Goal: Task Accomplishment & Management: Manage account settings

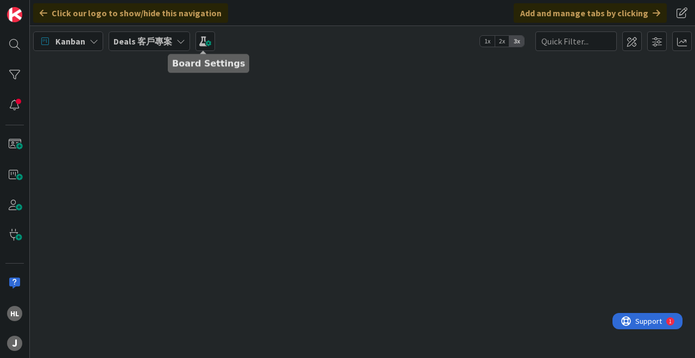
click at [157, 46] on b "Deals 客戶專案" at bounding box center [142, 41] width 59 height 11
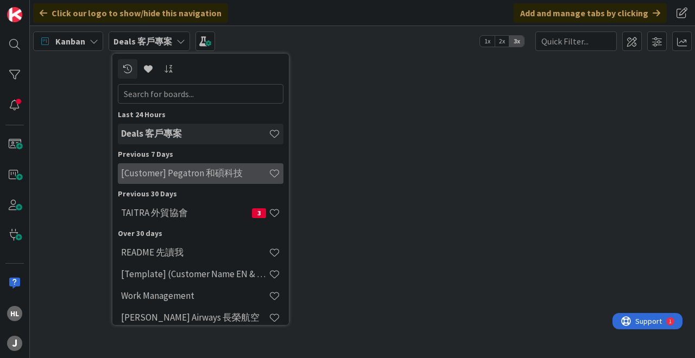
click at [159, 181] on div "[Customer] Pegatron 和碩科技" at bounding box center [201, 173] width 166 height 21
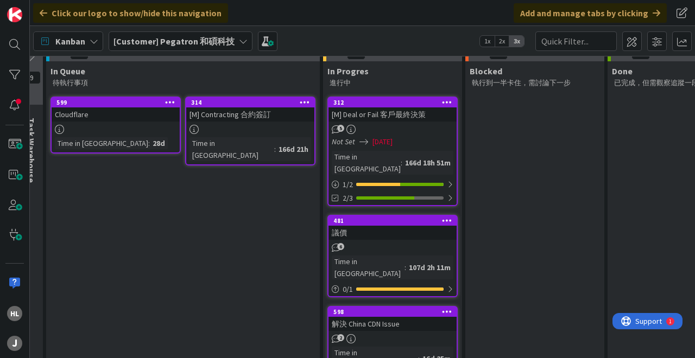
scroll to position [132, 204]
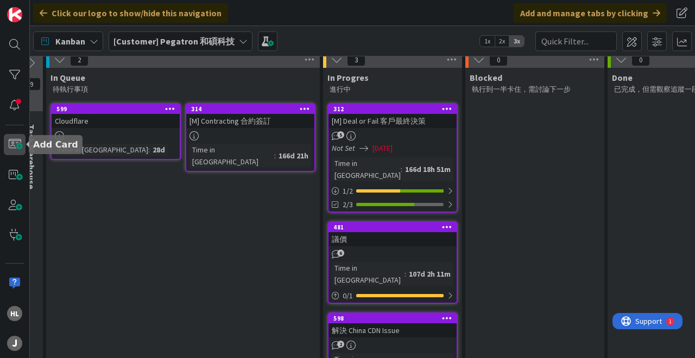
click at [16, 146] on span at bounding box center [15, 145] width 22 height 22
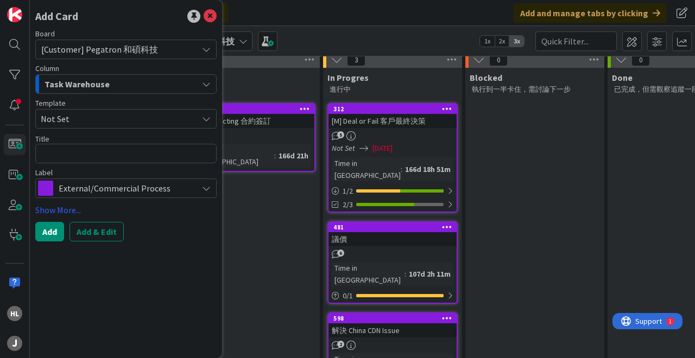
click at [202, 84] on icon "button" at bounding box center [206, 84] width 9 height 9
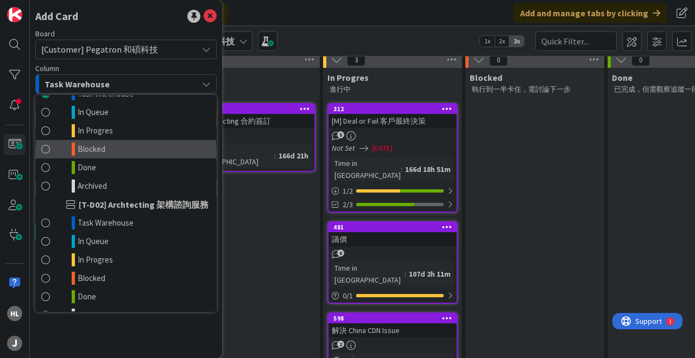
scroll to position [58, 0]
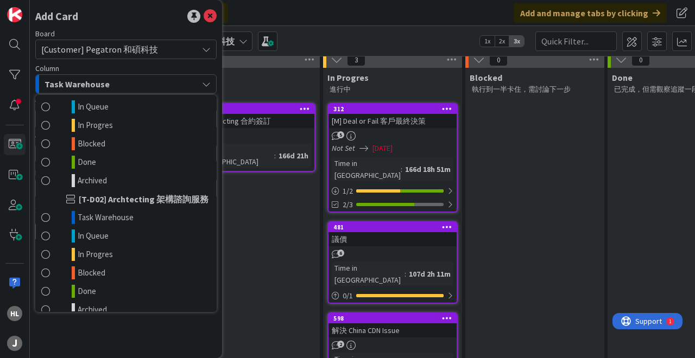
click at [332, 20] on div "Click our logo to show/hide this navigation Add and manage tabs by clicking" at bounding box center [362, 13] width 665 height 26
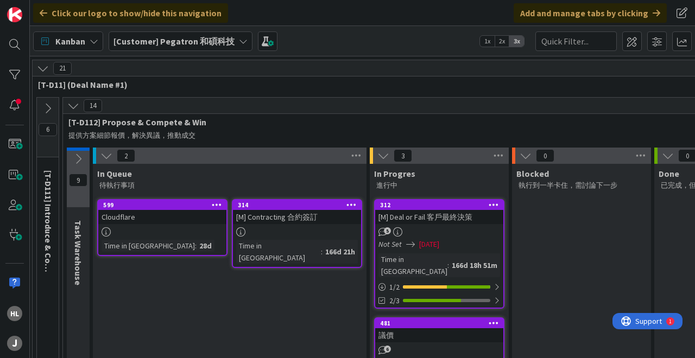
scroll to position [48, 157]
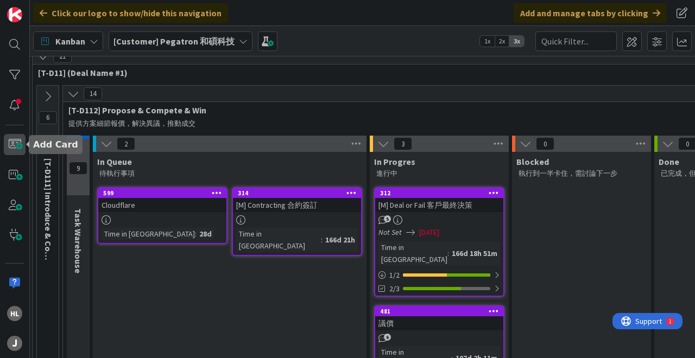
click at [6, 143] on span at bounding box center [15, 145] width 22 height 22
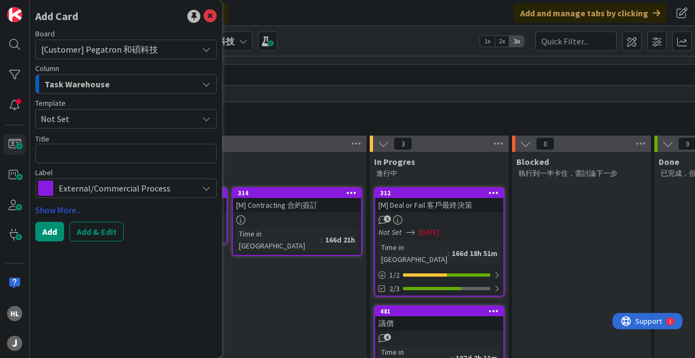
click at [205, 87] on icon "button" at bounding box center [206, 84] width 9 height 9
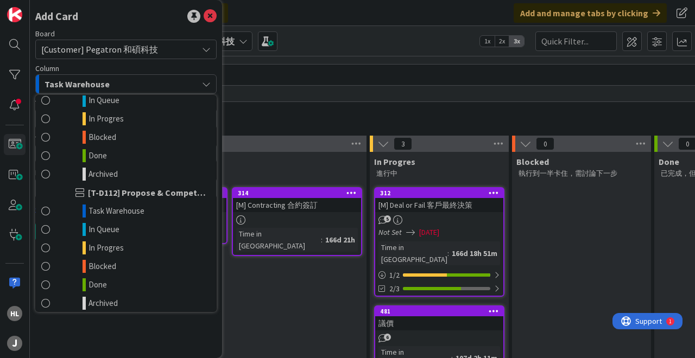
scroll to position [556, 0]
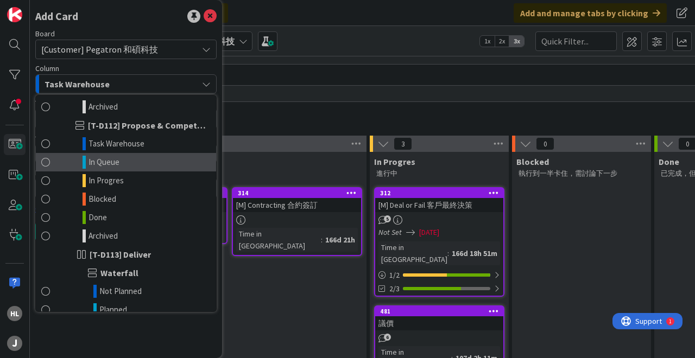
click at [52, 165] on link "In Queue" at bounding box center [126, 162] width 180 height 18
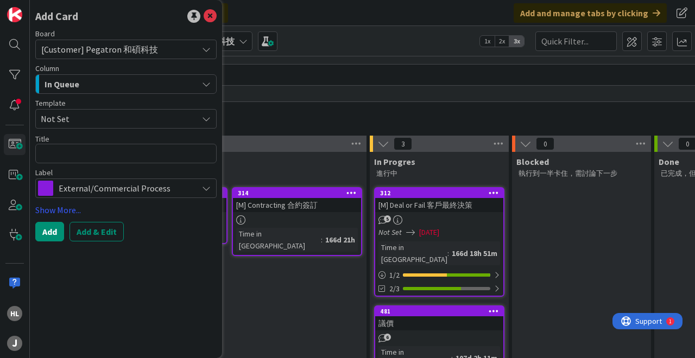
click at [103, 118] on span "Not Set" at bounding box center [115, 119] width 149 height 14
click at [89, 148] on textarea at bounding box center [125, 154] width 181 height 20
type textarea "ㄏ"
type textarea "x"
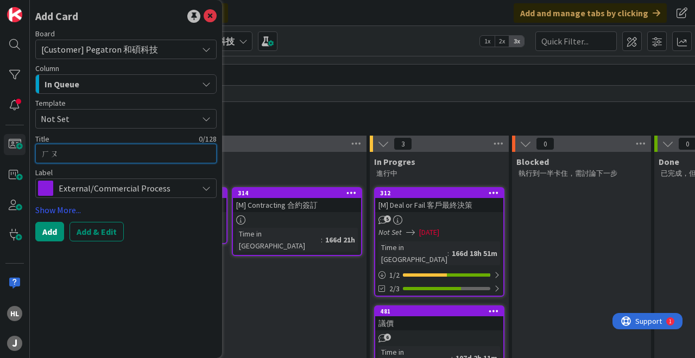
type textarea "後"
type textarea "x"
type textarea "後ㄒ"
type textarea "x"
type textarea "後ㄒㄩ"
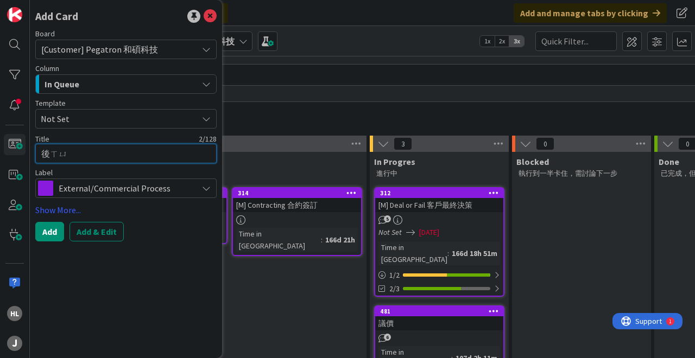
type textarea "x"
type textarea "後續"
type textarea "x"
type textarea "後續ㄍㄨㄟ"
type textarea "x"
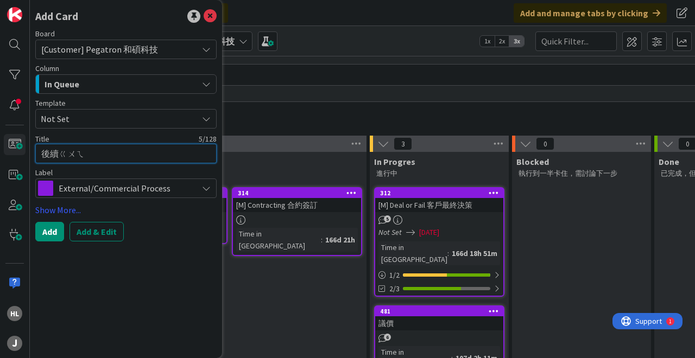
type textarea "後續歸"
type textarea "x"
type textarea "後續歸ㄏ"
type textarea "x"
type textarea "後續歸ㄏㄨ"
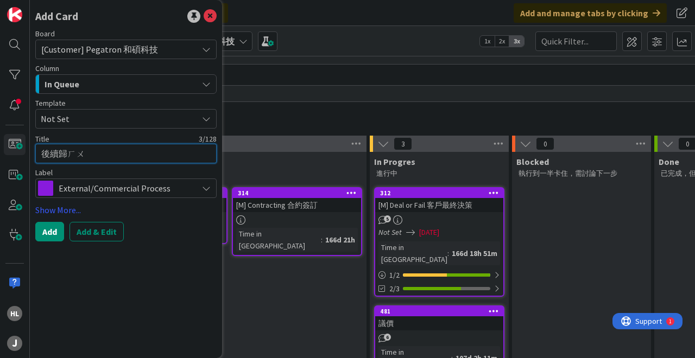
type textarea "x"
type textarea "後續規劃"
type textarea "x"
type textarea "後續規劃"
click at [43, 237] on button "Add" at bounding box center [49, 232] width 29 height 20
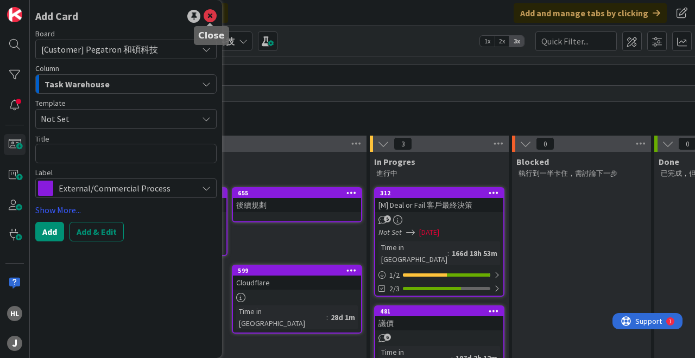
click at [210, 19] on icon at bounding box center [210, 16] width 13 height 13
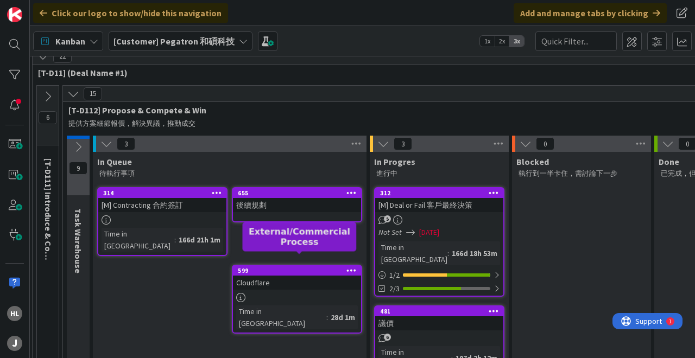
click at [276, 267] on div "599" at bounding box center [299, 271] width 123 height 8
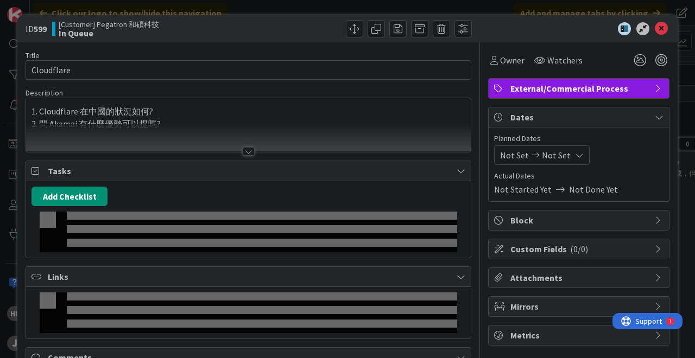
click at [662, 31] on icon at bounding box center [661, 28] width 13 height 13
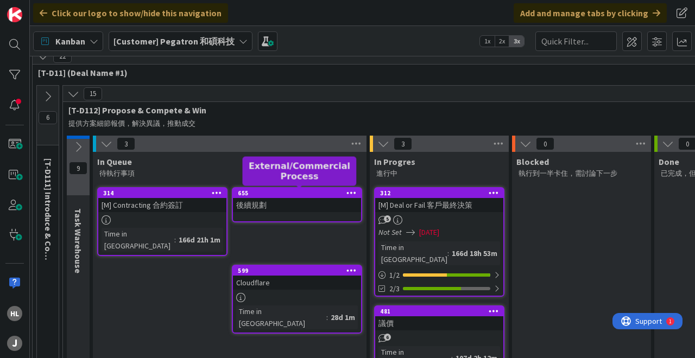
click at [274, 192] on div "655" at bounding box center [299, 194] width 123 height 8
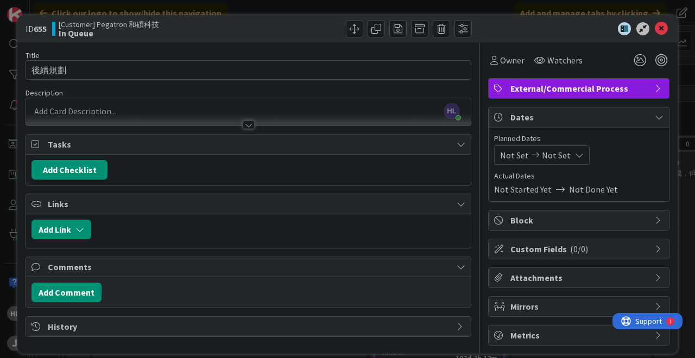
scroll to position [11, 0]
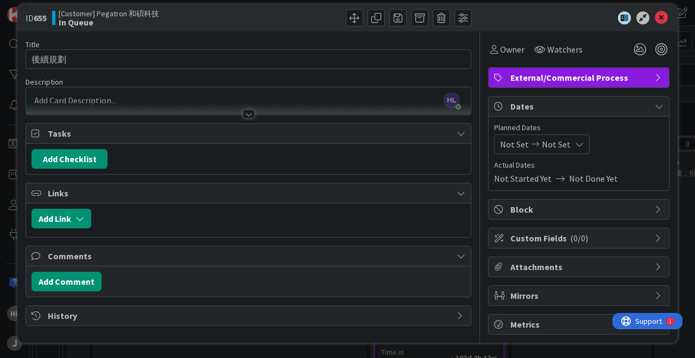
click at [249, 115] on div at bounding box center [249, 114] width 12 height 9
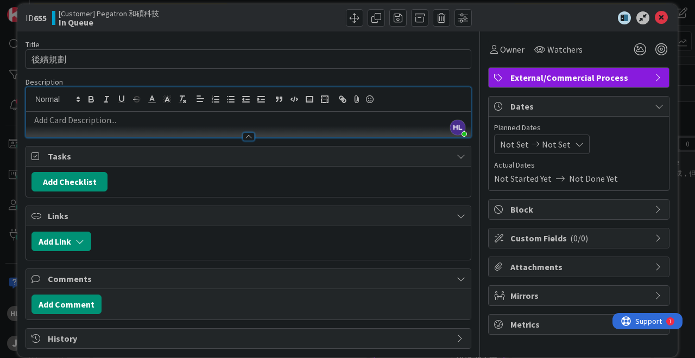
click at [208, 123] on p at bounding box center [248, 120] width 434 height 12
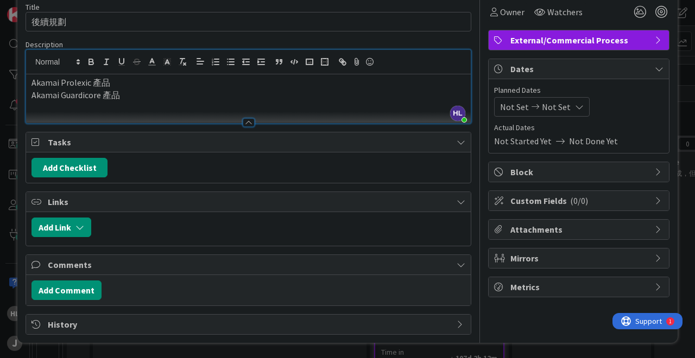
scroll to position [0, 0]
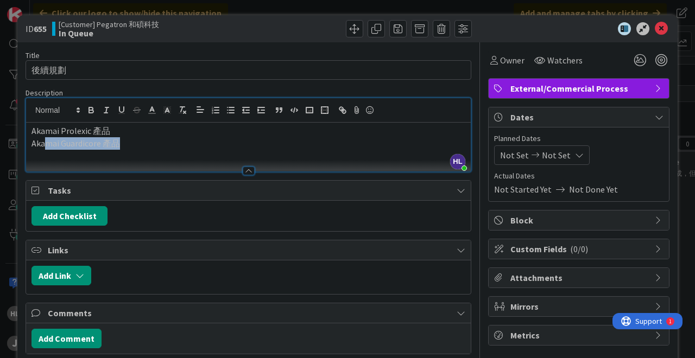
drag, startPoint x: 137, startPoint y: 142, endPoint x: 0, endPoint y: 142, distance: 136.8
click at [0, 142] on div "ID 655 [Customer] Pegatron 和碩科技 In Queue Title 4 / 128 後續規劃 Description HL Hunt…" at bounding box center [347, 179] width 695 height 358
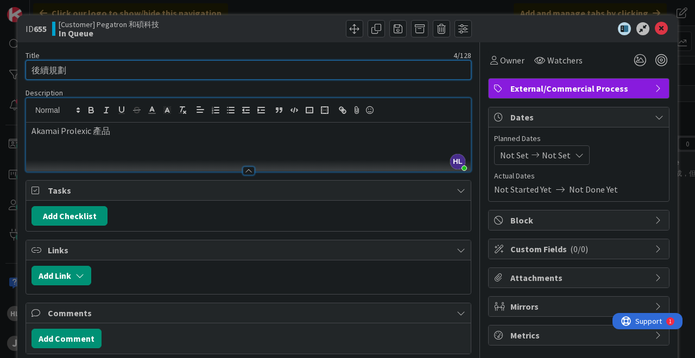
drag, startPoint x: 91, startPoint y: 69, endPoint x: 10, endPoint y: 71, distance: 80.4
click at [15, 69] on div "ID 655 [Customer] Pegatron 和碩科技 In Queue Title 4 / 128 後續規劃 Description HL Hunt…" at bounding box center [347, 179] width 695 height 358
type input "後續找出如何把 Prolexic 拿到手"
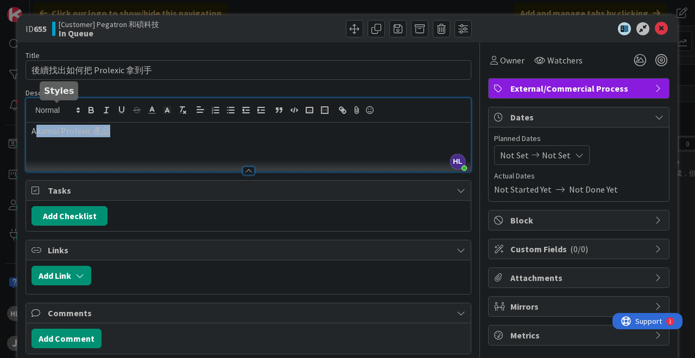
drag, startPoint x: 101, startPoint y: 131, endPoint x: 0, endPoint y: 131, distance: 101.0
click at [0, 131] on div "ID 655 [Customer] Pegatron 和碩科技 In Queue Title 20 / 128 後續找出如何把 Prolexic 拿到手 De…" at bounding box center [347, 179] width 695 height 358
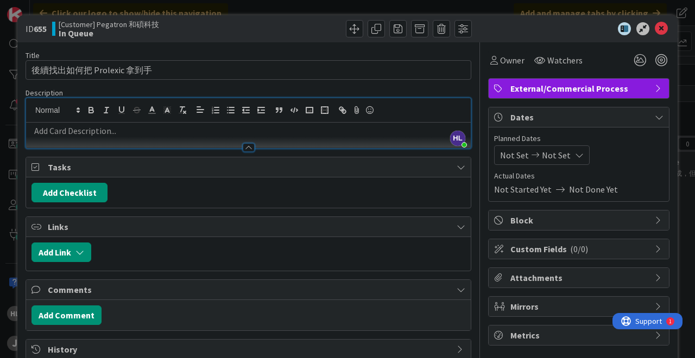
click at [529, 156] on icon at bounding box center [535, 155] width 13 height 8
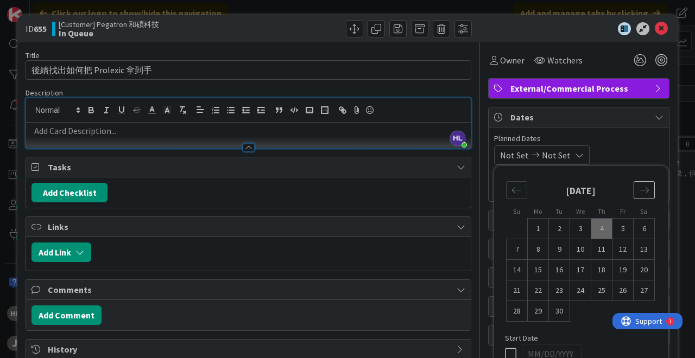
click at [642, 190] on icon "Move forward to switch to the next month." at bounding box center [644, 189] width 9 height 5
click at [582, 308] on td "31" at bounding box center [580, 311] width 21 height 21
click at [616, 290] on td "26" at bounding box center [622, 291] width 21 height 21
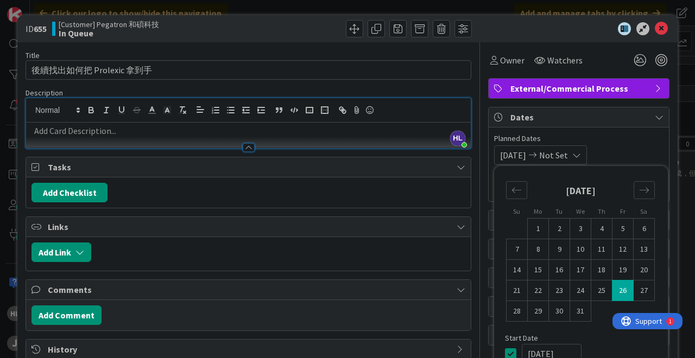
click at [520, 199] on div "December 2025" at bounding box center [580, 195] width 149 height 47
click at [538, 226] on td "1" at bounding box center [538, 229] width 21 height 21
type input "12/01/2025"
click at [581, 159] on icon at bounding box center [576, 155] width 9 height 9
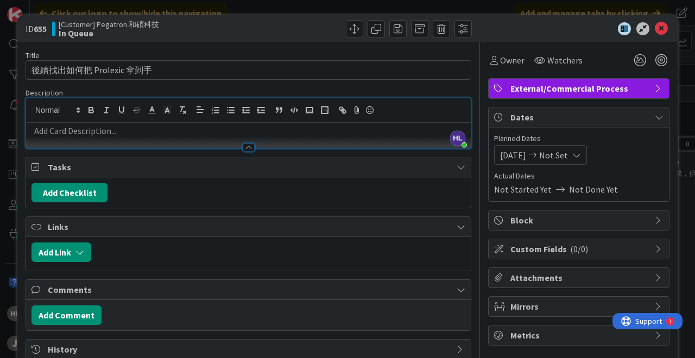
click at [581, 159] on icon at bounding box center [576, 155] width 9 height 9
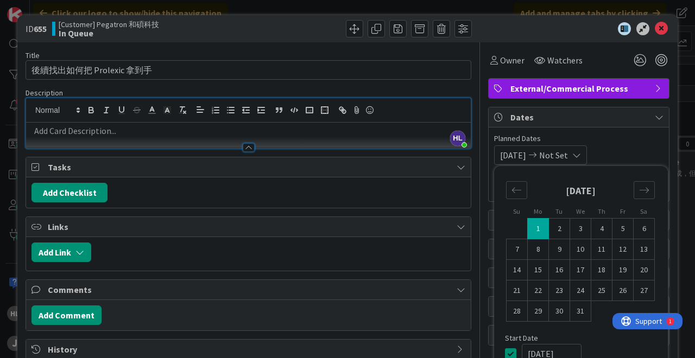
click at [539, 153] on icon at bounding box center [532, 155] width 13 height 8
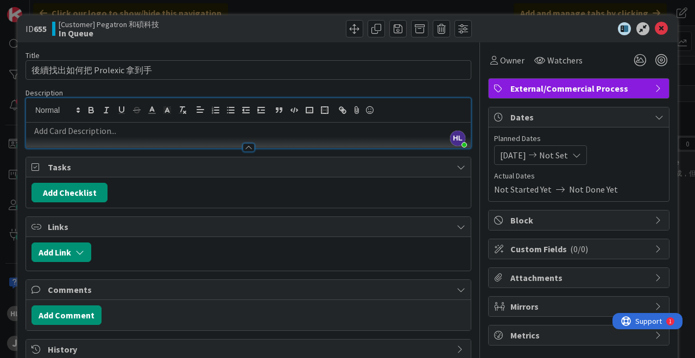
click at [516, 153] on span "12/01/2025" at bounding box center [513, 155] width 26 height 13
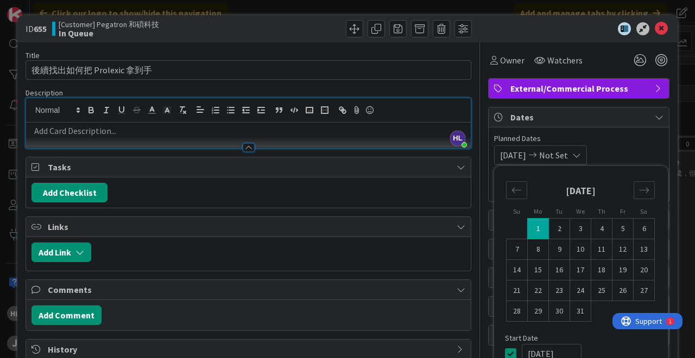
click at [509, 350] on icon at bounding box center [510, 354] width 11 height 13
click at [577, 153] on icon at bounding box center [579, 155] width 9 height 9
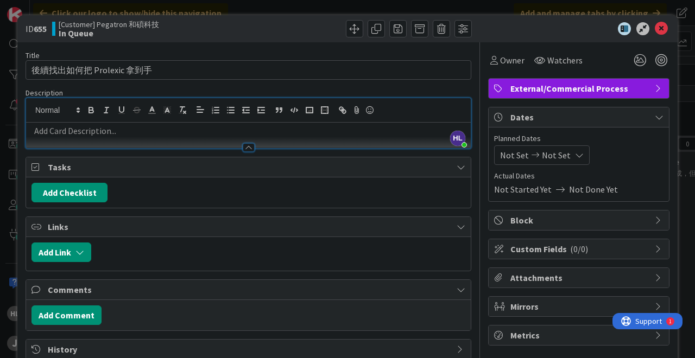
click at [576, 154] on icon at bounding box center [579, 155] width 9 height 9
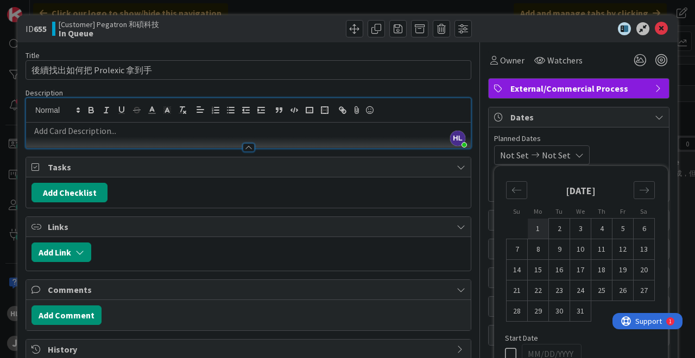
click at [533, 230] on td "1" at bounding box center [538, 229] width 21 height 21
type input "12/01/2025"
click at [514, 154] on span "Not Set" at bounding box center [514, 155] width 29 height 13
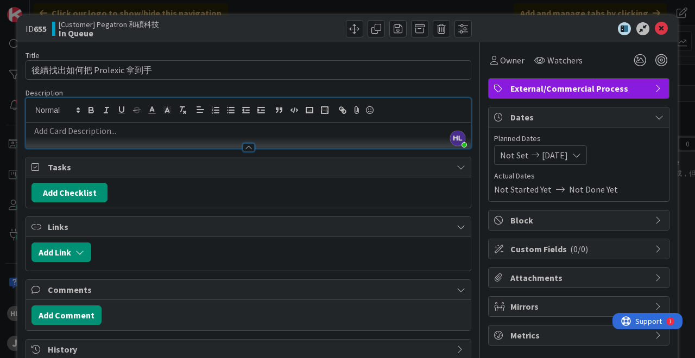
click at [513, 154] on span "Not Set" at bounding box center [514, 155] width 29 height 13
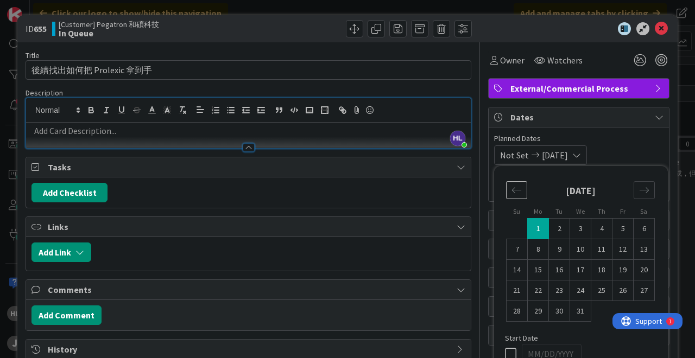
click at [522, 194] on div "Move backward to switch to the previous month." at bounding box center [516, 190] width 21 height 18
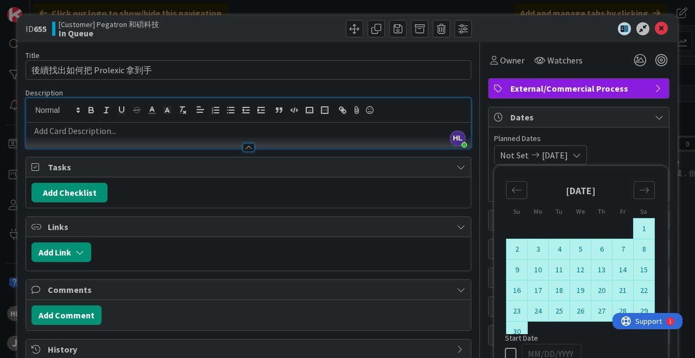
click at [641, 229] on td "1" at bounding box center [644, 229] width 21 height 21
type input "11/01/2025"
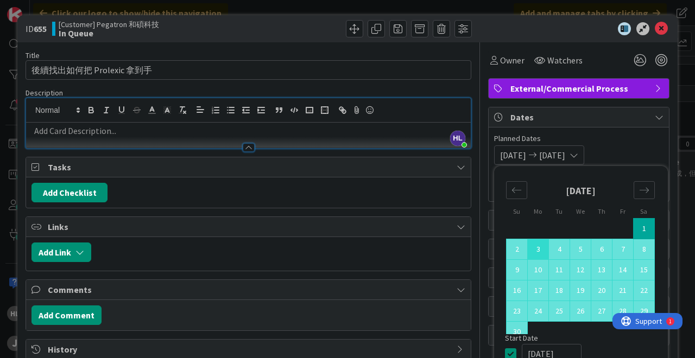
click at [536, 248] on td "3" at bounding box center [538, 249] width 21 height 21
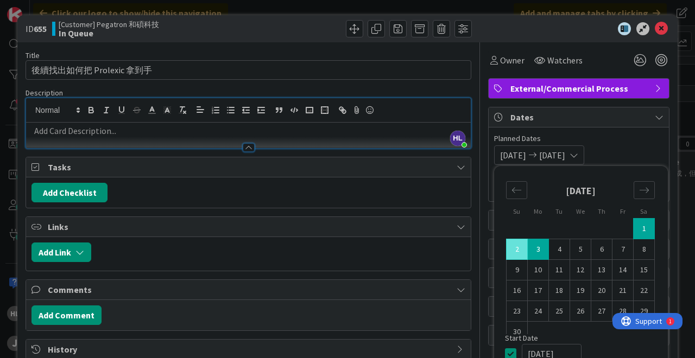
click at [578, 155] on icon at bounding box center [574, 155] width 9 height 9
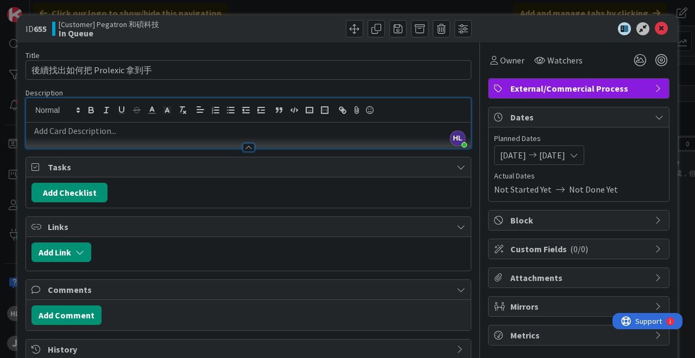
click at [584, 162] on div "11/01/2025 11/03/2025" at bounding box center [539, 156] width 90 height 20
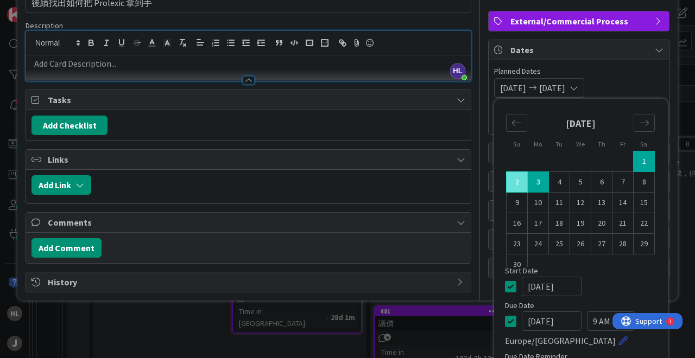
scroll to position [124, 0]
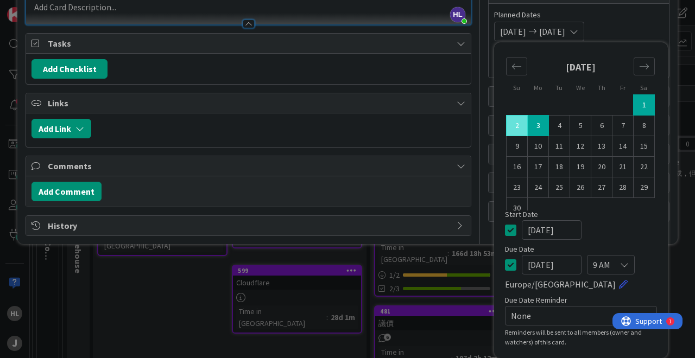
click at [553, 262] on input "11/03/2025" at bounding box center [552, 265] width 60 height 20
click at [533, 266] on input "11/03/2025" at bounding box center [552, 265] width 60 height 20
click at [538, 266] on input "11/03/2025" at bounding box center [552, 265] width 60 height 20
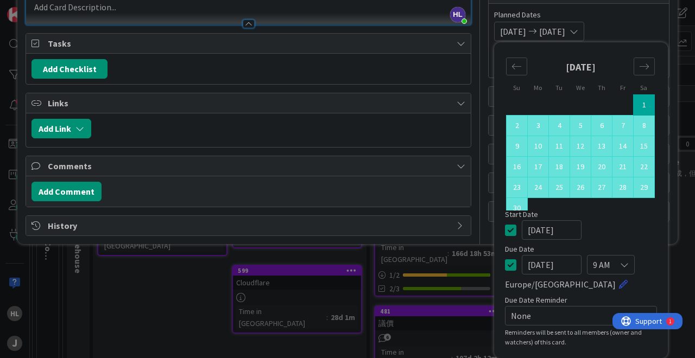
type input "11/30/2025"
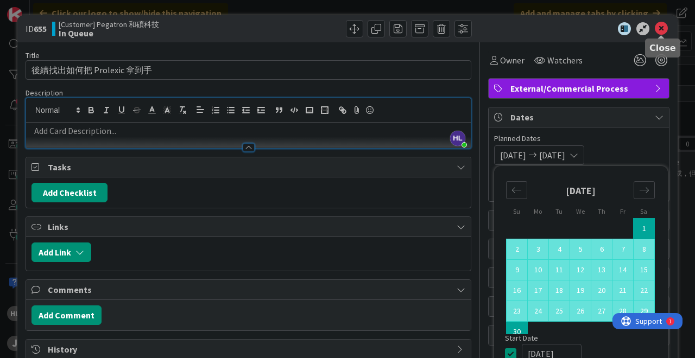
click at [635, 141] on span "Planned Dates" at bounding box center [578, 138] width 169 height 11
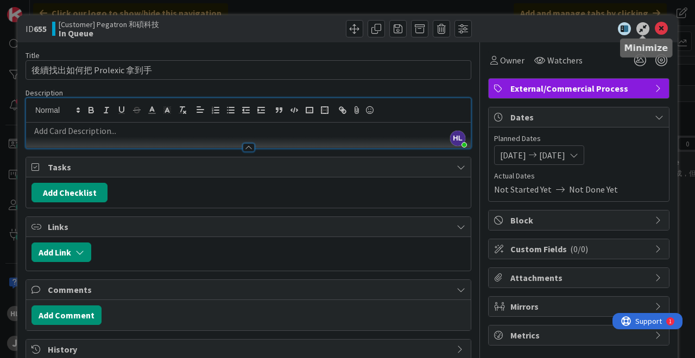
click at [660, 29] on icon at bounding box center [661, 28] width 13 height 13
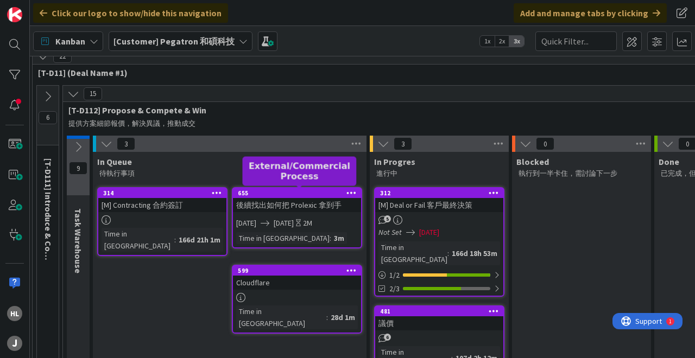
click at [294, 197] on div "655" at bounding box center [297, 193] width 128 height 10
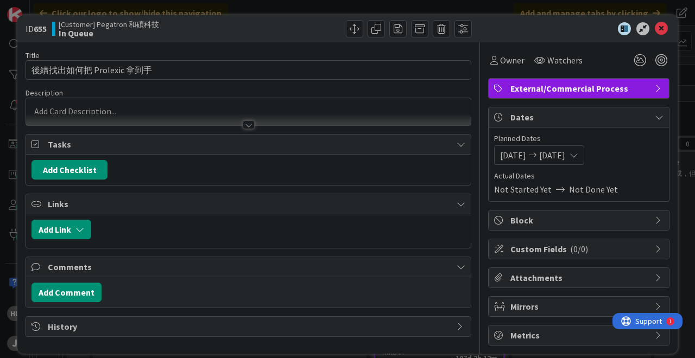
click at [661, 27] on icon at bounding box center [661, 28] width 13 height 13
